Goal: Task Accomplishment & Management: Manage account settings

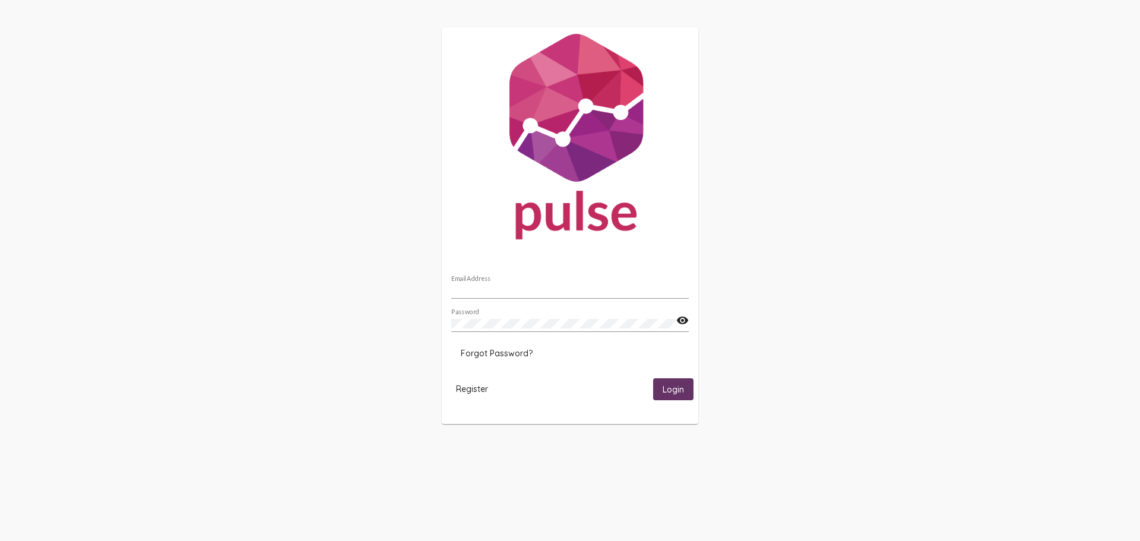
type input "[EMAIL_ADDRESS][DOMAIN_NAME]"
click at [660, 384] on button "Login" at bounding box center [673, 389] width 40 height 22
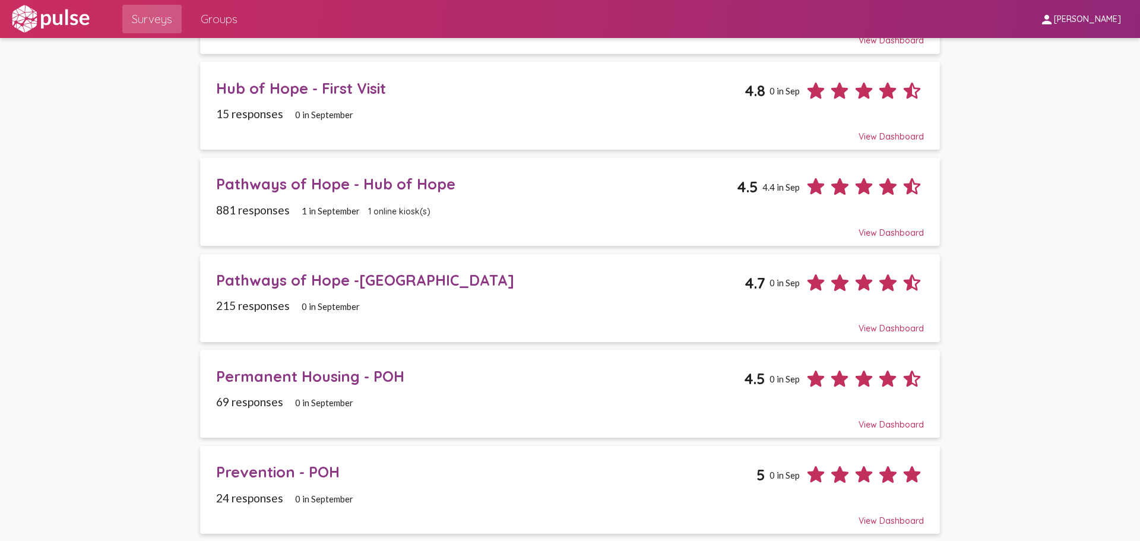
scroll to position [833, 0]
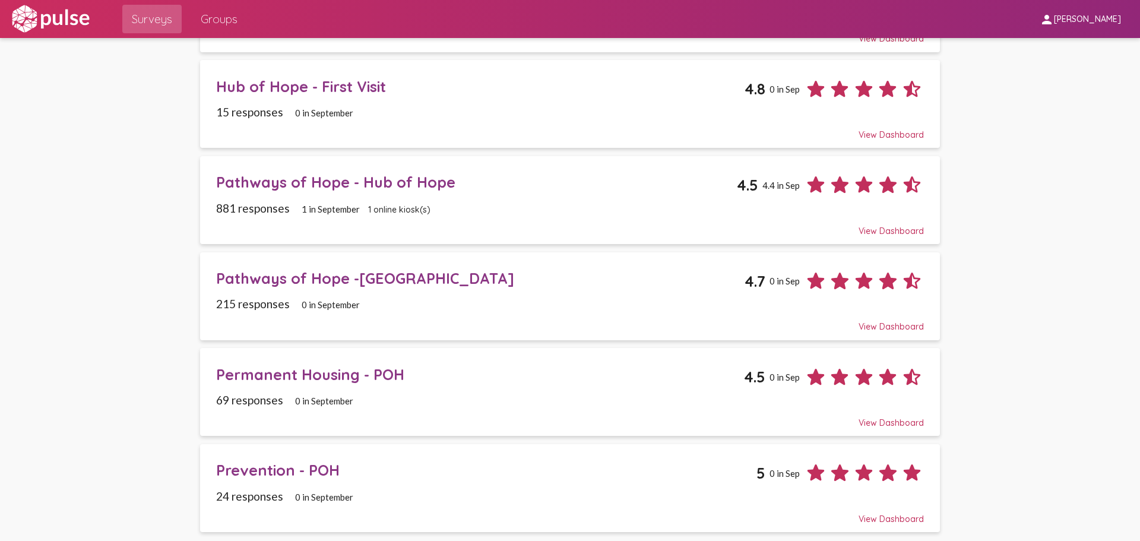
click at [309, 468] on div "Prevention - POH" at bounding box center [486, 470] width 540 height 18
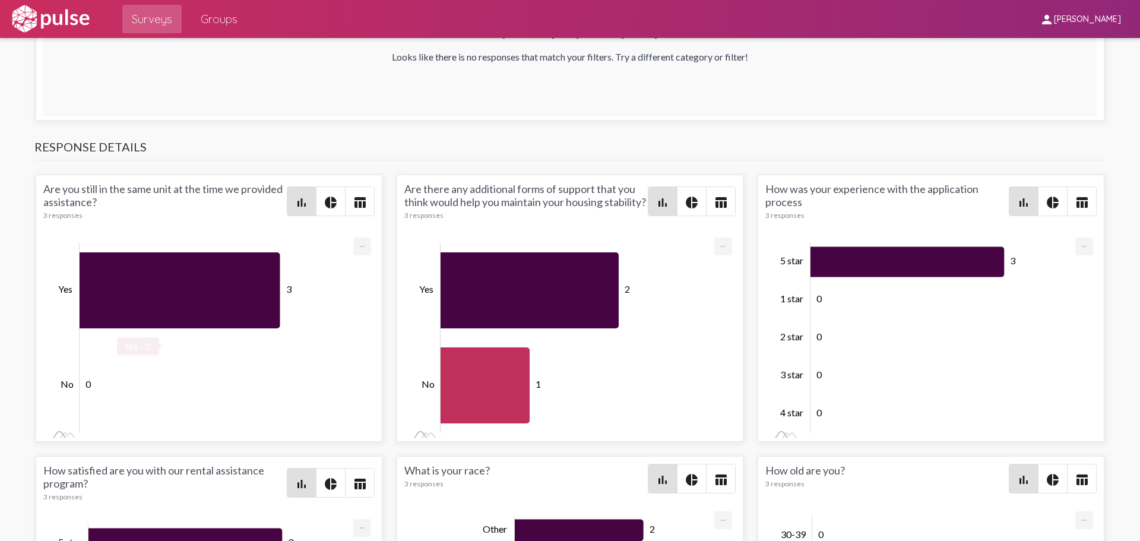
scroll to position [2208, 0]
